Goal: Information Seeking & Learning: Learn about a topic

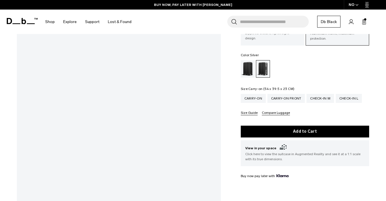
scroll to position [56, 0]
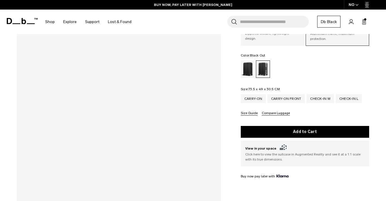
click at [243, 63] on div "Black Out" at bounding box center [248, 68] width 14 height 17
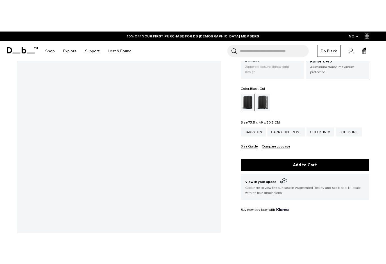
scroll to position [56, 0]
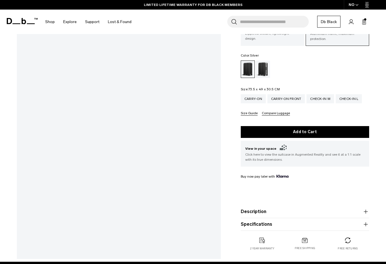
click at [262, 69] on div "Silver" at bounding box center [263, 68] width 14 height 17
click at [285, 99] on div "Carry-on Front" at bounding box center [287, 98] width 38 height 9
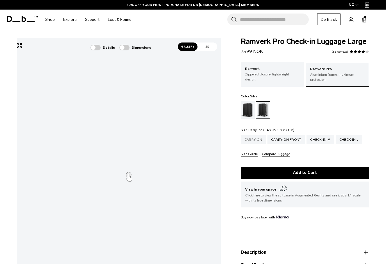
click at [259, 141] on div "Carry-on" at bounding box center [253, 139] width 25 height 9
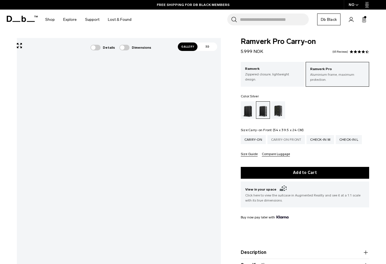
click at [277, 139] on div "Carry-on Front" at bounding box center [287, 139] width 38 height 9
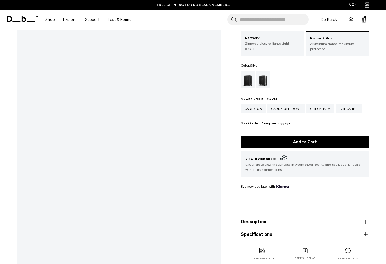
scroll to position [56, 0]
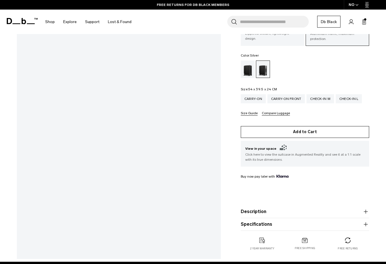
drag, startPoint x: 293, startPoint y: 151, endPoint x: 284, endPoint y: 135, distance: 17.9
click at [284, 135] on div "This item will be shipped approximately: Add to Cart Notify Me When Available V…" at bounding box center [305, 178] width 128 height 105
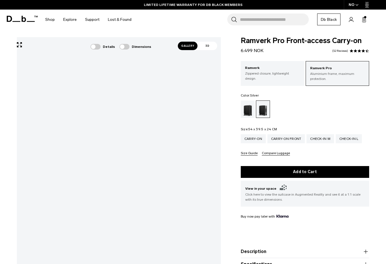
scroll to position [0, 0]
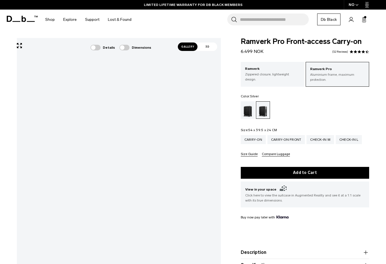
click at [192, 50] on span "Gallery" at bounding box center [188, 46] width 20 height 8
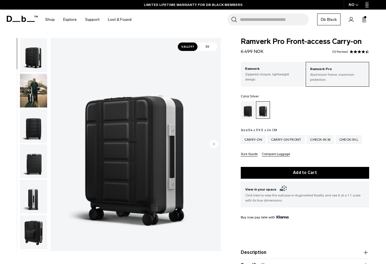
click at [37, 132] on img "button" at bounding box center [33, 126] width 27 height 34
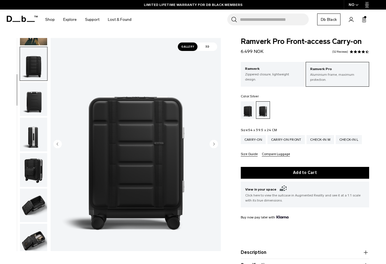
scroll to position [71, 0]
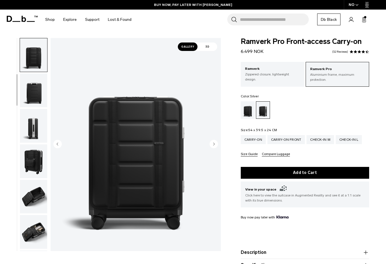
click at [215, 144] on icon "Next slide" at bounding box center [213, 143] width 1 height 3
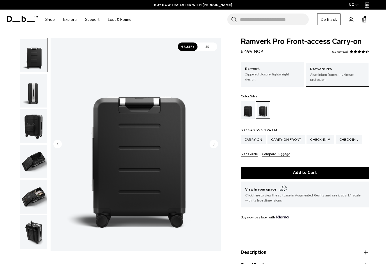
click at [215, 144] on icon "Next slide" at bounding box center [213, 143] width 1 height 3
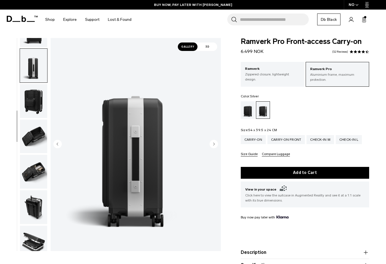
scroll to position [141, 0]
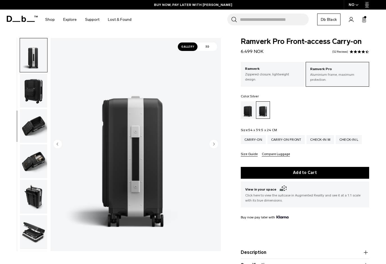
click at [214, 144] on icon "Next slide" at bounding box center [213, 143] width 1 height 3
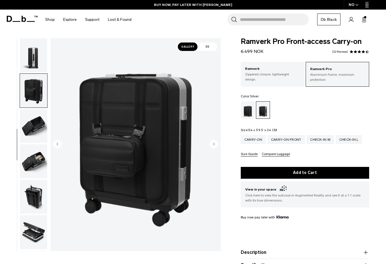
scroll to position [175, 0]
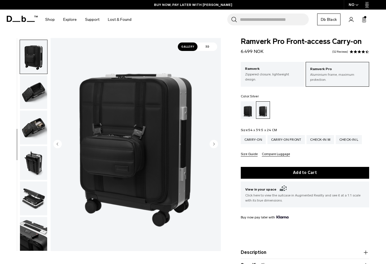
click at [214, 144] on icon "Next slide" at bounding box center [213, 143] width 1 height 3
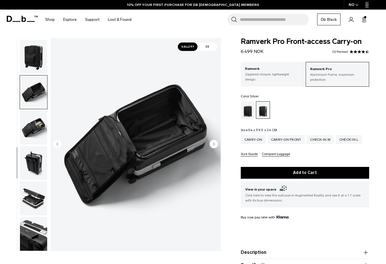
click at [213, 146] on circle "Next slide" at bounding box center [214, 143] width 8 height 8
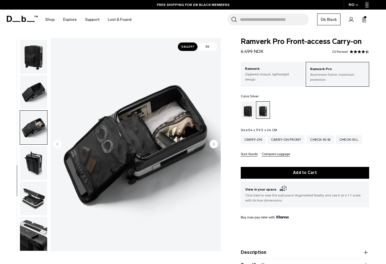
click at [213, 146] on circle "Next slide" at bounding box center [214, 143] width 8 height 8
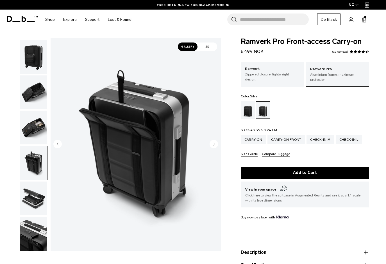
click at [56, 143] on circle "Previous slide" at bounding box center [57, 143] width 8 height 8
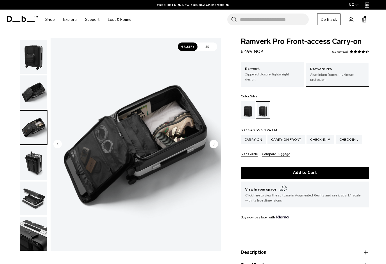
click at [216, 144] on circle "Next slide" at bounding box center [214, 143] width 8 height 8
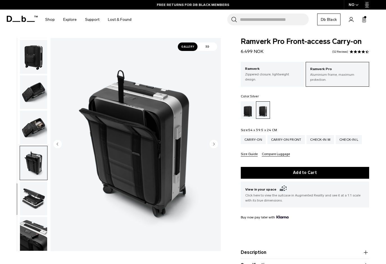
click at [216, 145] on circle "Next slide" at bounding box center [214, 143] width 8 height 8
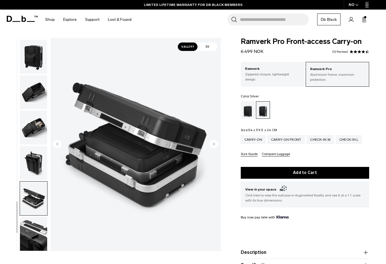
click at [216, 145] on circle "Next slide" at bounding box center [214, 143] width 8 height 8
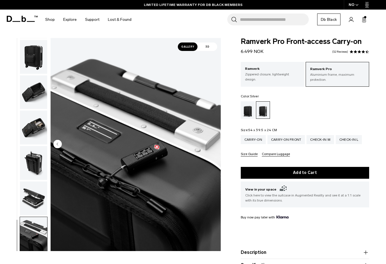
click at [58, 142] on circle "Previous slide" at bounding box center [57, 143] width 8 height 8
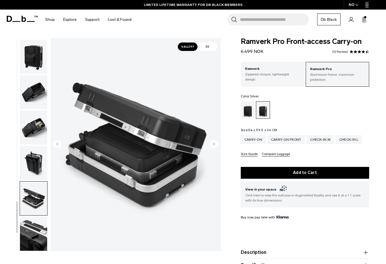
click at [213, 142] on circle "Next slide" at bounding box center [214, 143] width 8 height 8
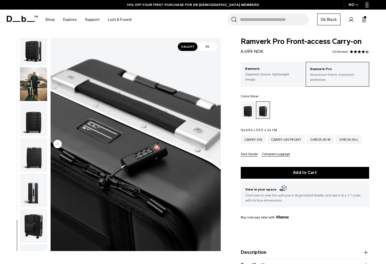
scroll to position [0, 0]
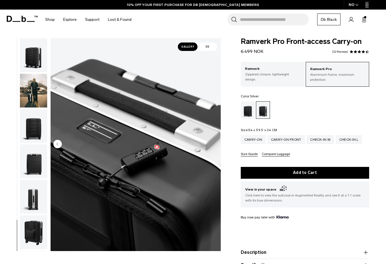
click at [203, 47] on span "3D" at bounding box center [208, 46] width 20 height 8
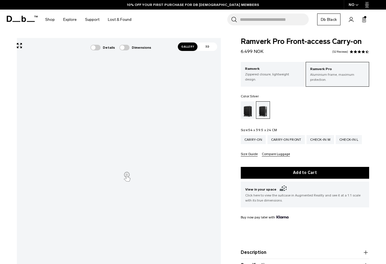
click at [99, 47] on span at bounding box center [95, 48] width 10 height 6
click at [105, 128] on div at bounding box center [104, 127] width 6 height 6
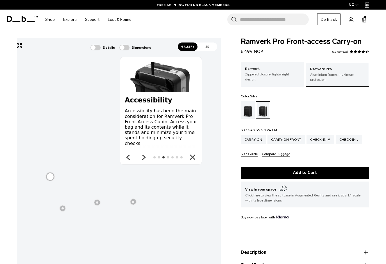
click at [194, 159] on icon "Close" at bounding box center [193, 157] width 4 height 4
